Goal: Book appointment/travel/reservation

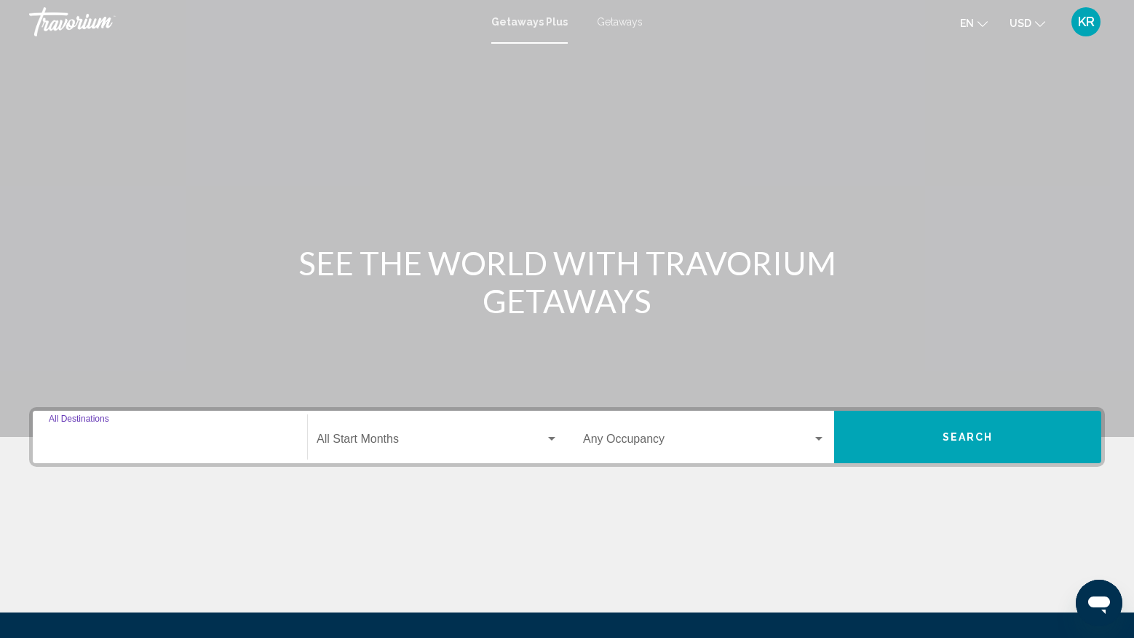
click at [144, 438] on input "Destination All Destinations" at bounding box center [170, 441] width 242 height 13
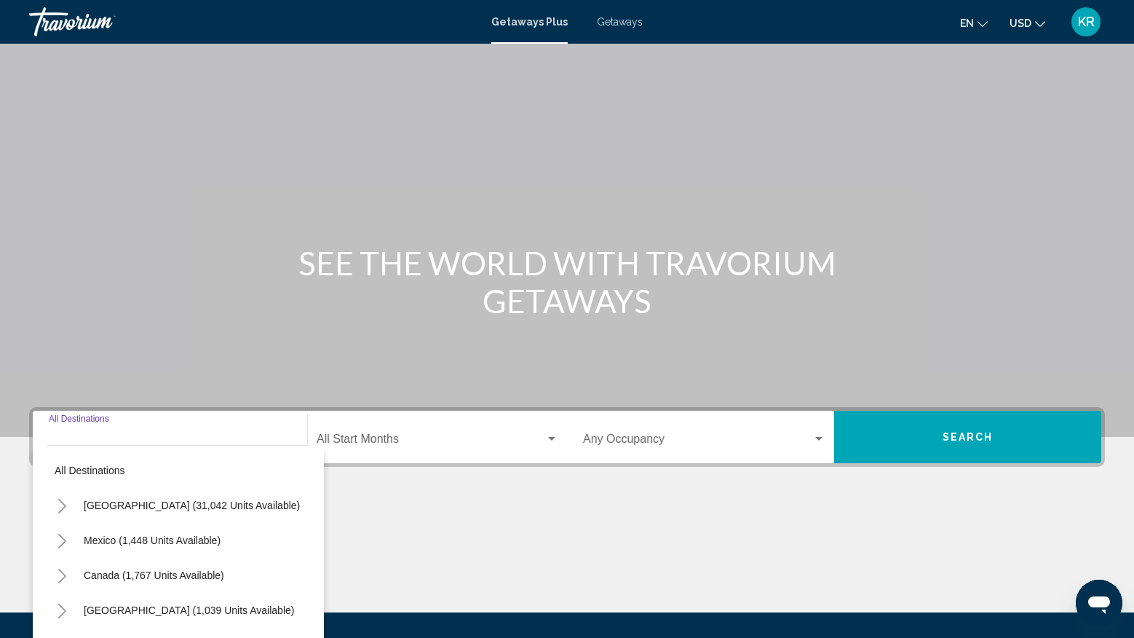
scroll to position [153, 0]
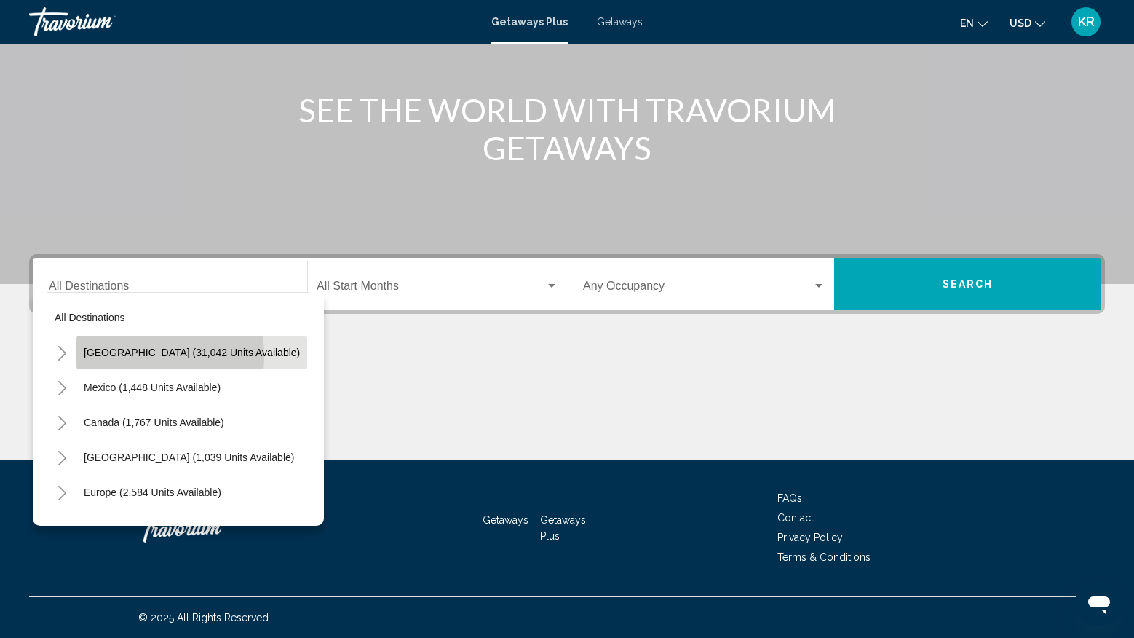
click at [132, 357] on span "[GEOGRAPHIC_DATA] (31,042 units available)" at bounding box center [192, 352] width 216 height 12
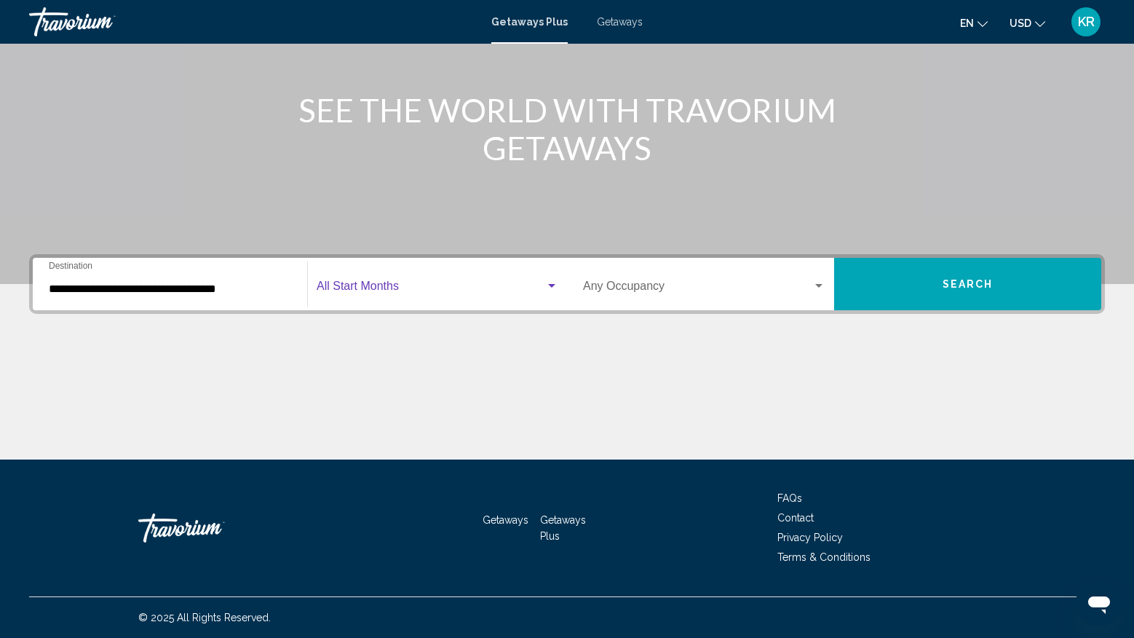
click at [332, 292] on span "Search widget" at bounding box center [431, 288] width 229 height 13
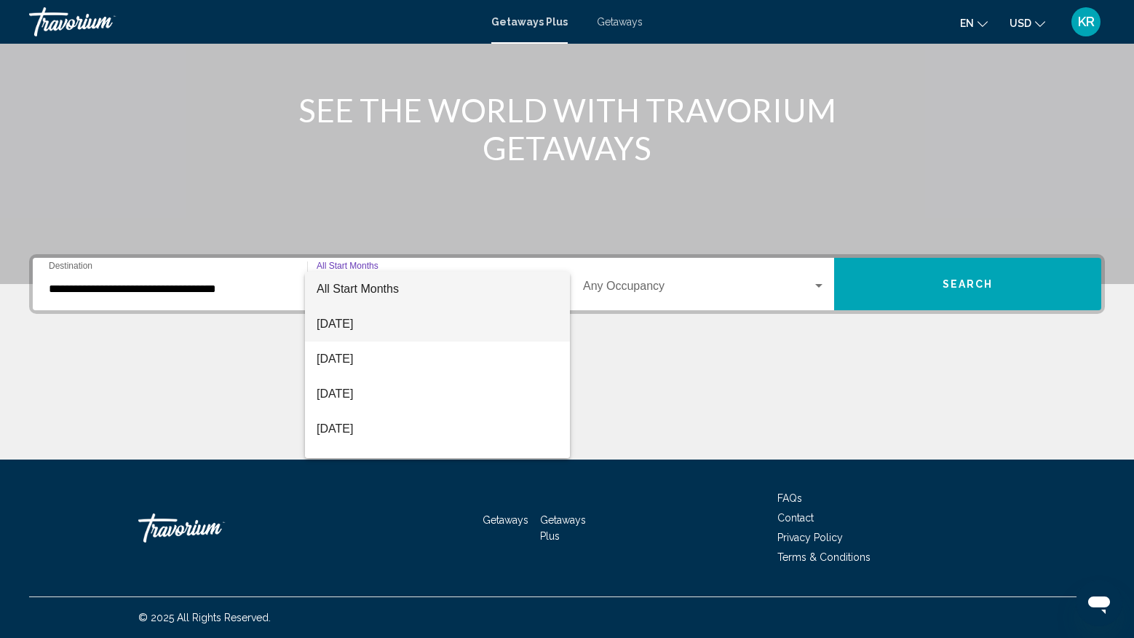
click at [346, 325] on span "[DATE]" at bounding box center [438, 323] width 242 height 35
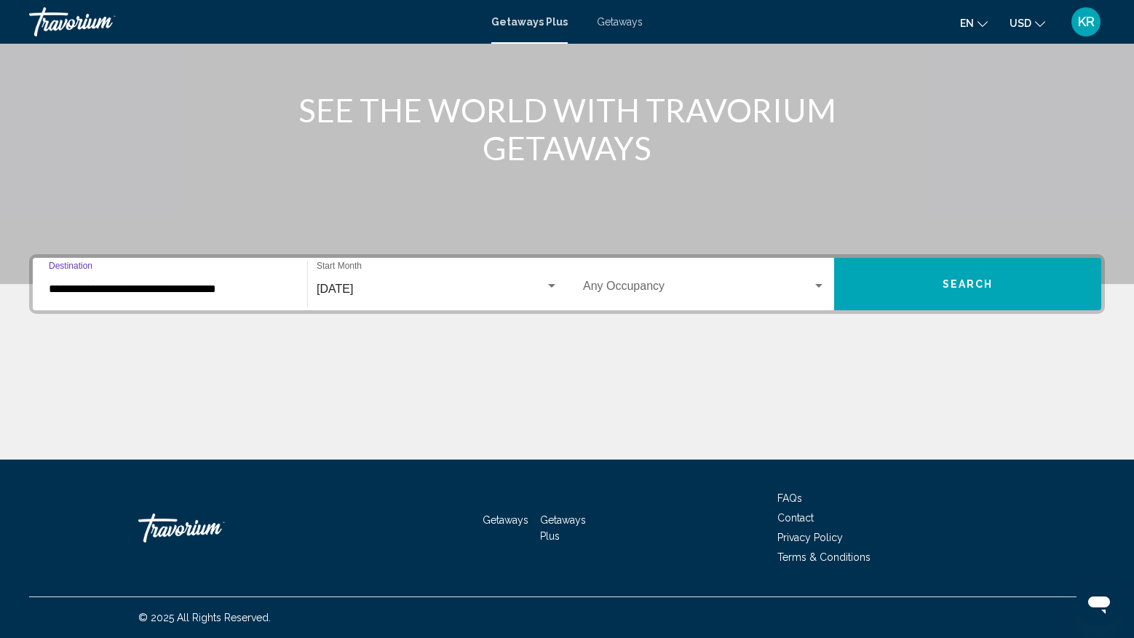
click at [255, 295] on input "**********" at bounding box center [170, 288] width 242 height 13
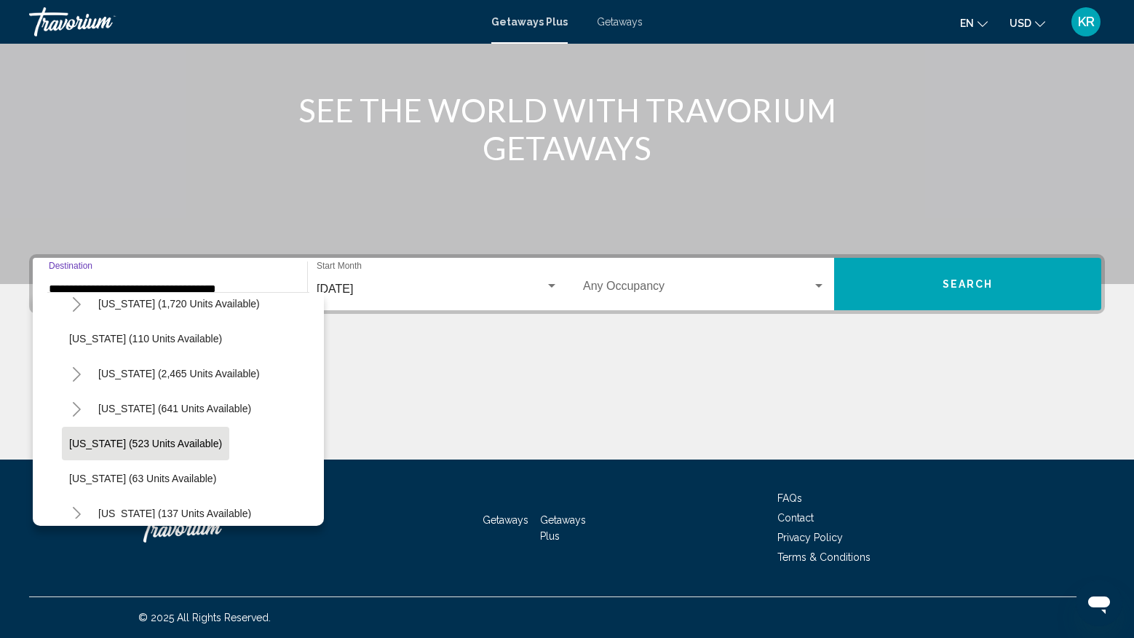
scroll to position [806, 0]
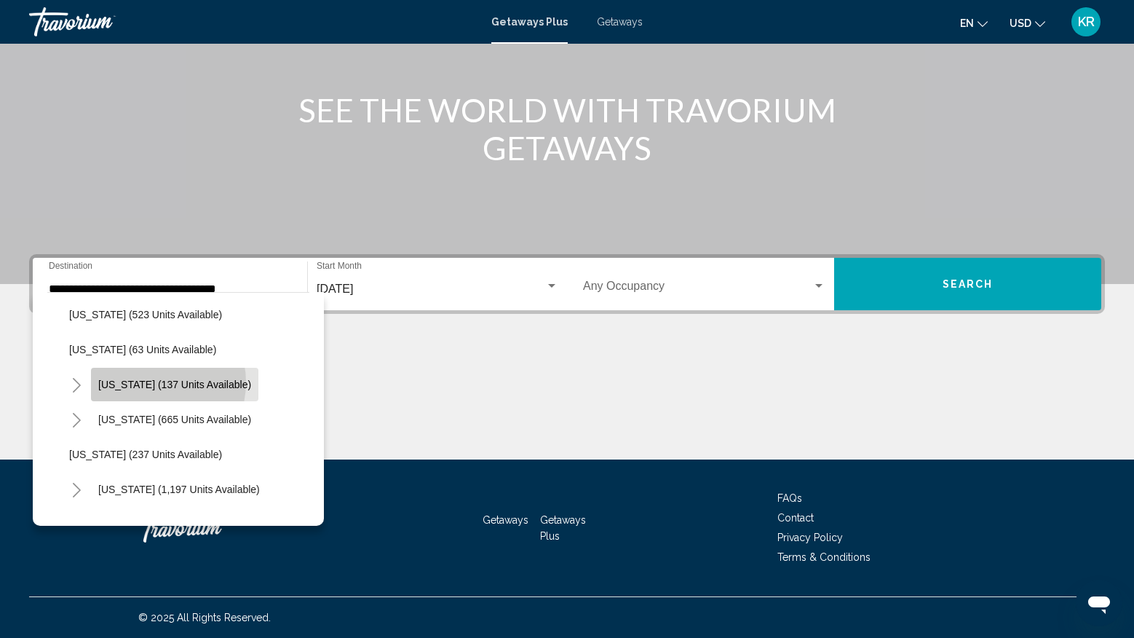
click at [149, 382] on span "[US_STATE] (137 units available)" at bounding box center [174, 384] width 153 height 12
type input "**********"
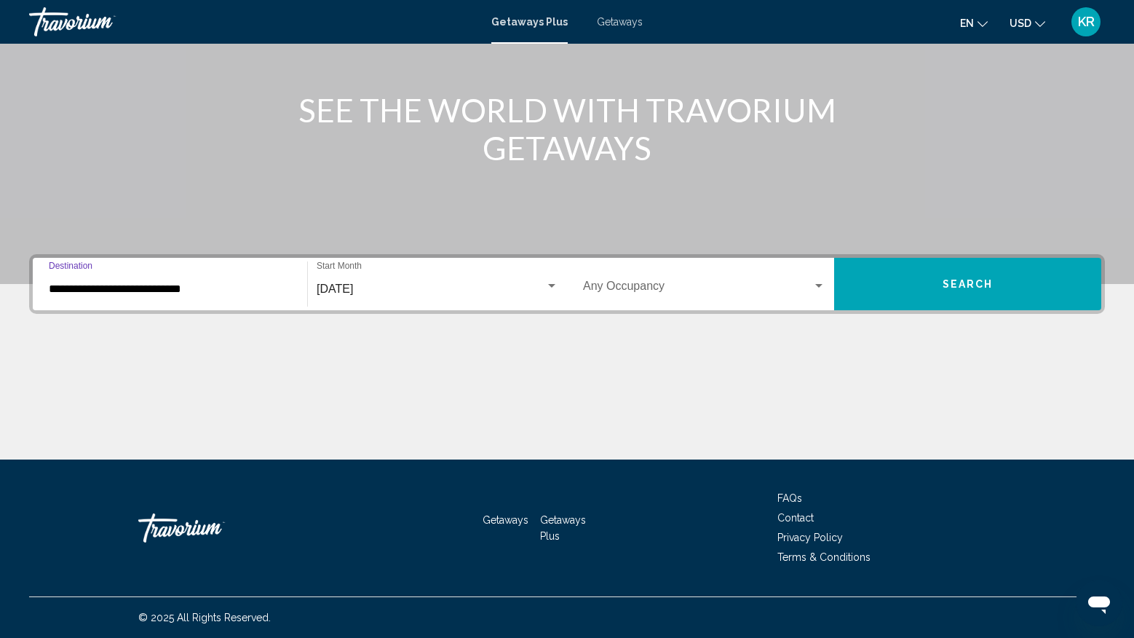
click at [940, 276] on button "Search" at bounding box center [967, 284] width 267 height 52
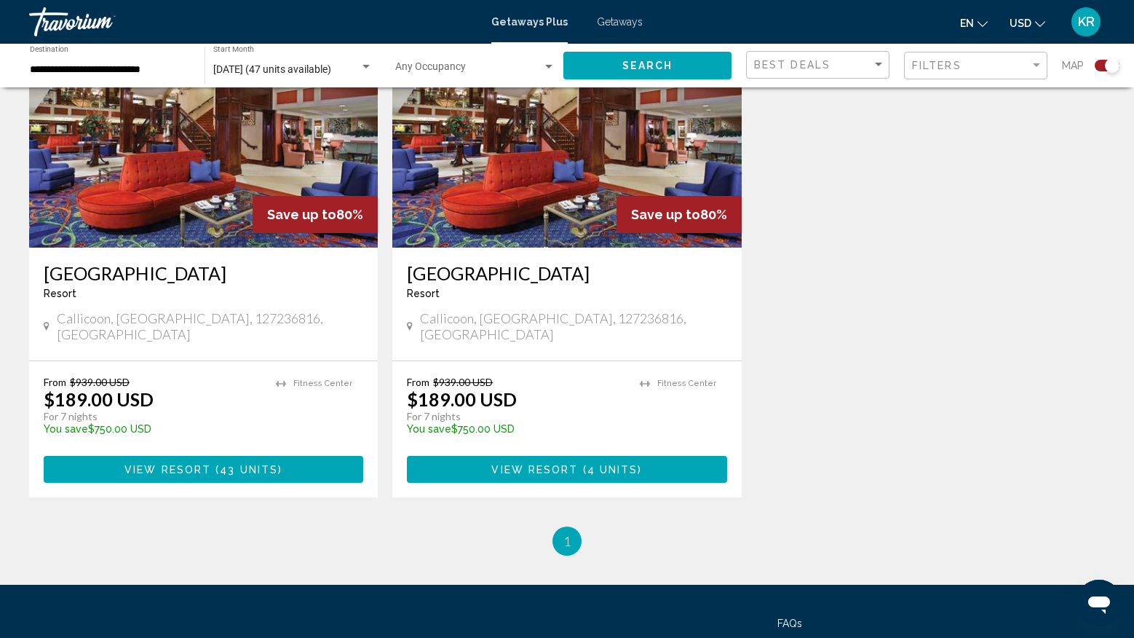
scroll to position [467, 0]
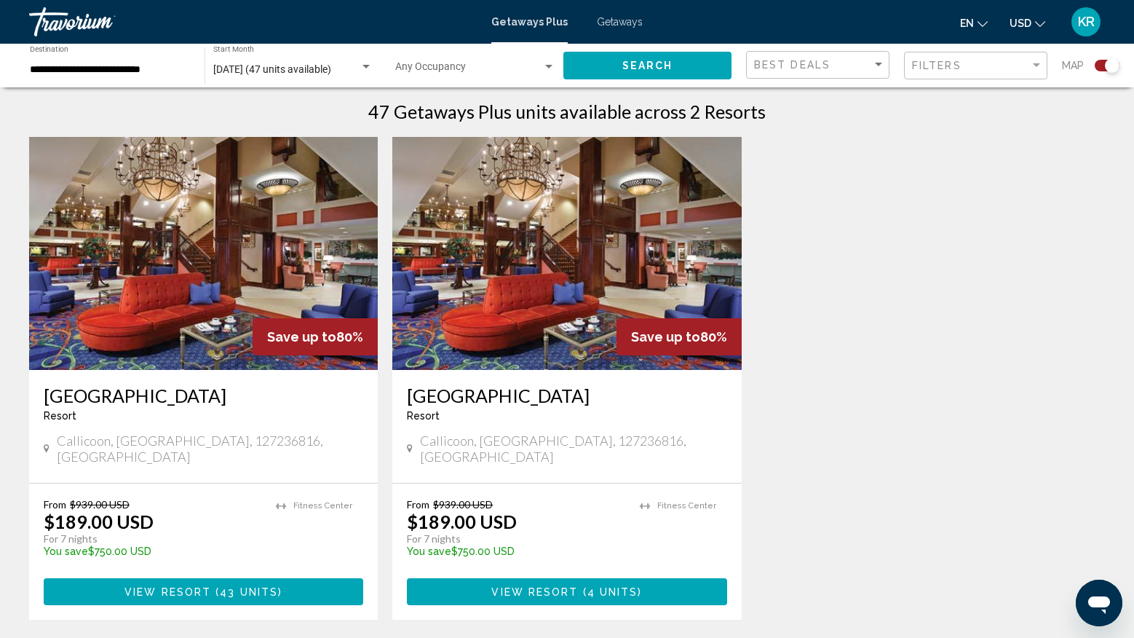
click at [271, 253] on img "Main content" at bounding box center [203, 253] width 349 height 233
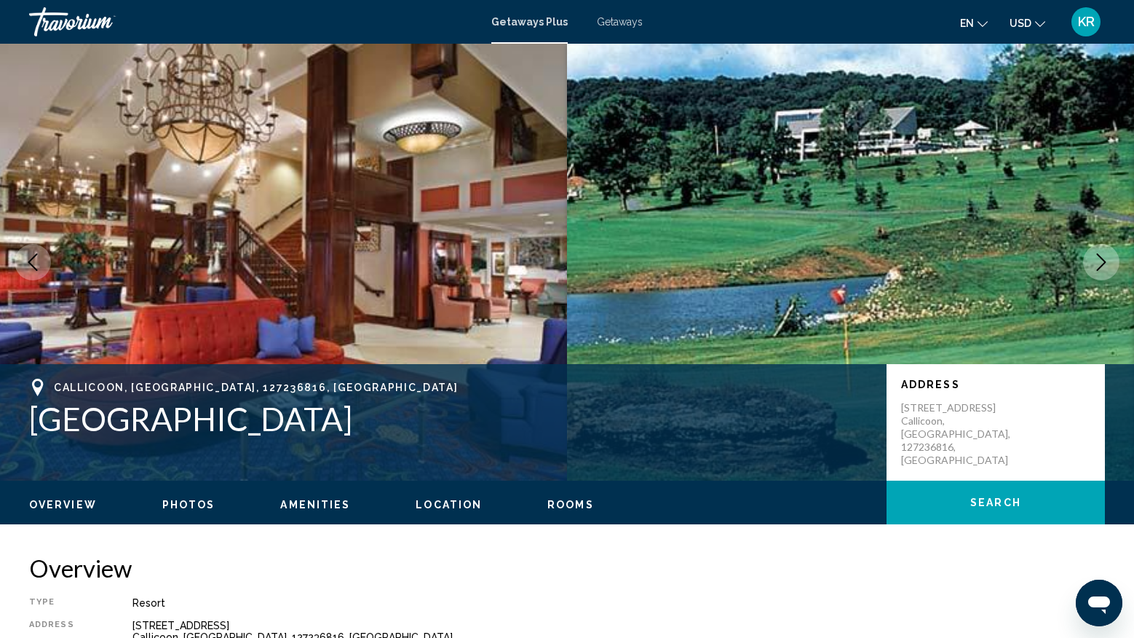
click at [613, 22] on span "Getaways" at bounding box center [620, 22] width 46 height 12
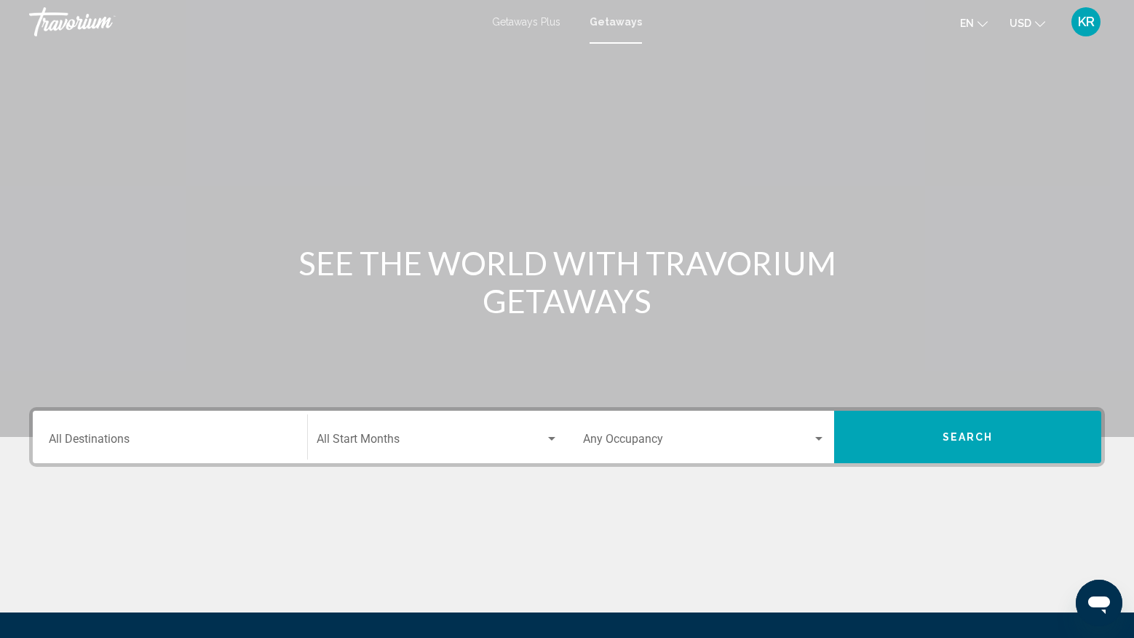
click at [205, 436] on input "Destination All Destinations" at bounding box center [170, 441] width 242 height 13
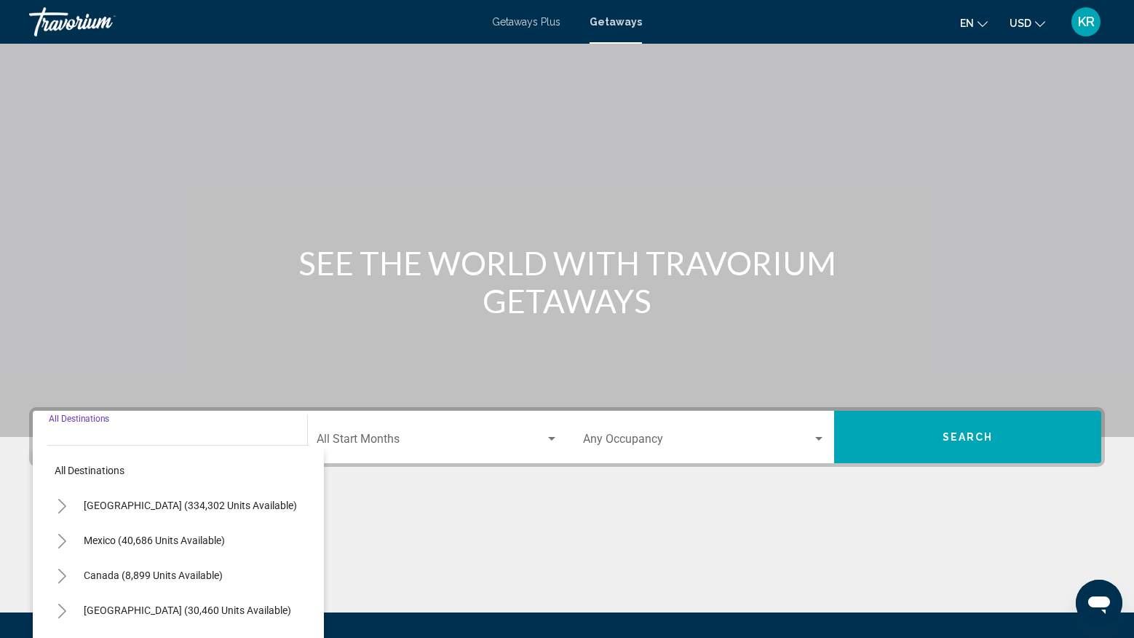
scroll to position [153, 0]
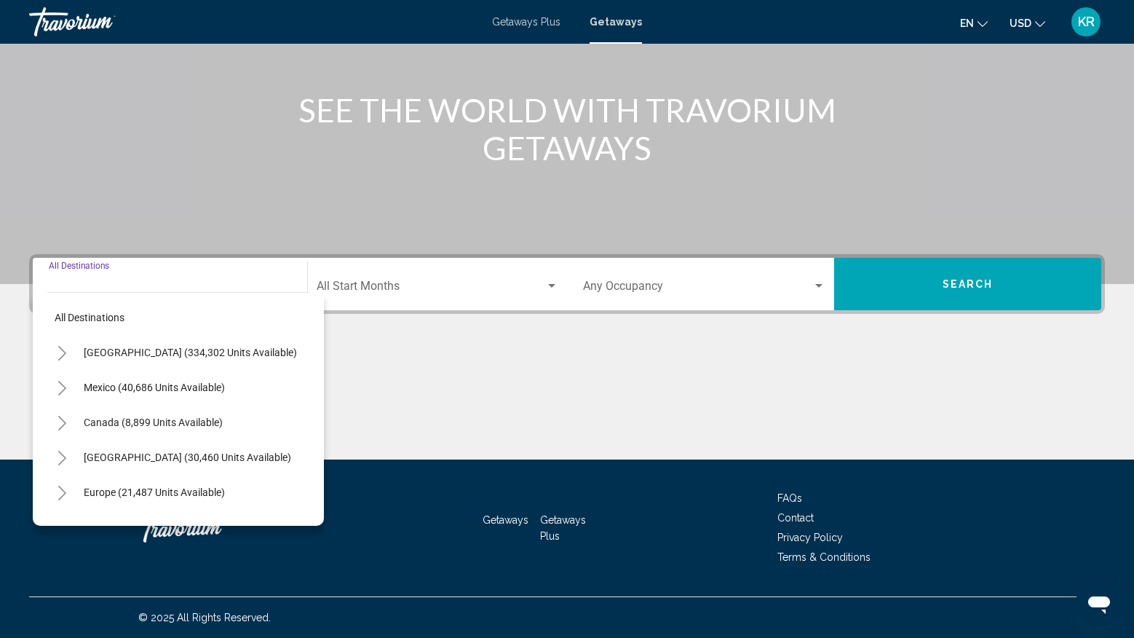
click at [154, 357] on span "[GEOGRAPHIC_DATA] (334,302 units available)" at bounding box center [190, 352] width 213 height 12
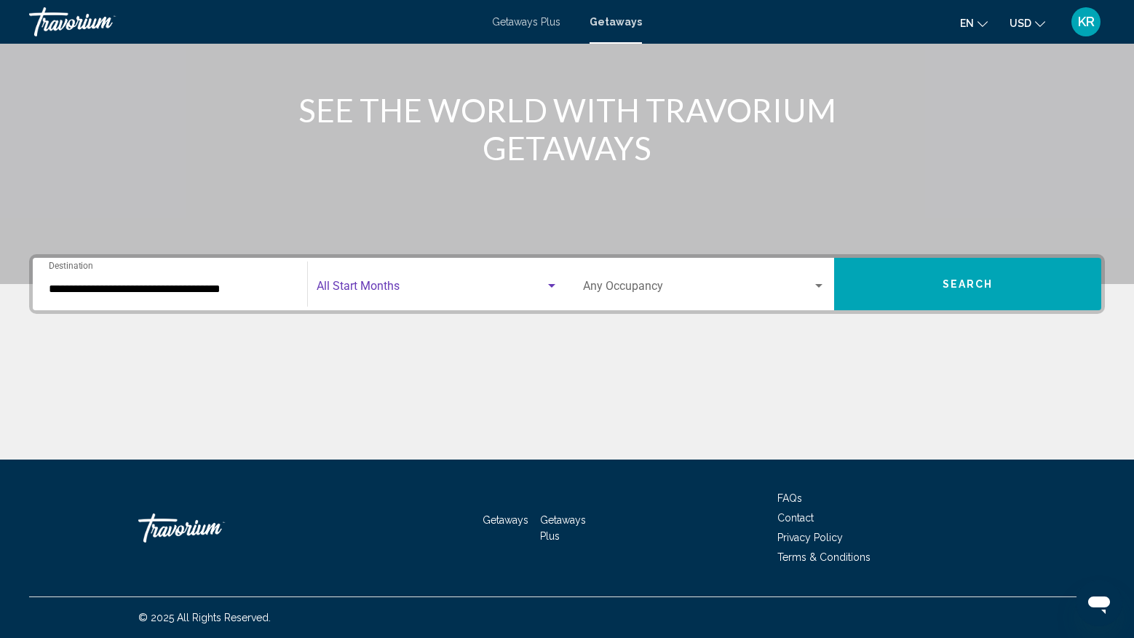
click at [419, 282] on span "Search widget" at bounding box center [431, 288] width 229 height 13
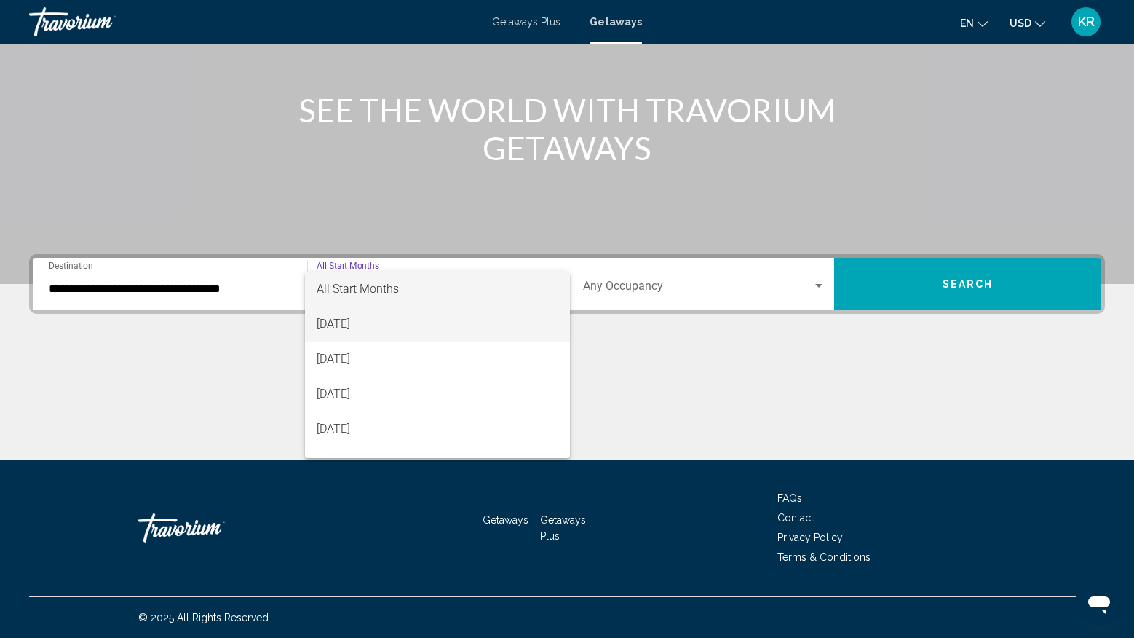
click at [416, 330] on span "[DATE]" at bounding box center [438, 323] width 242 height 35
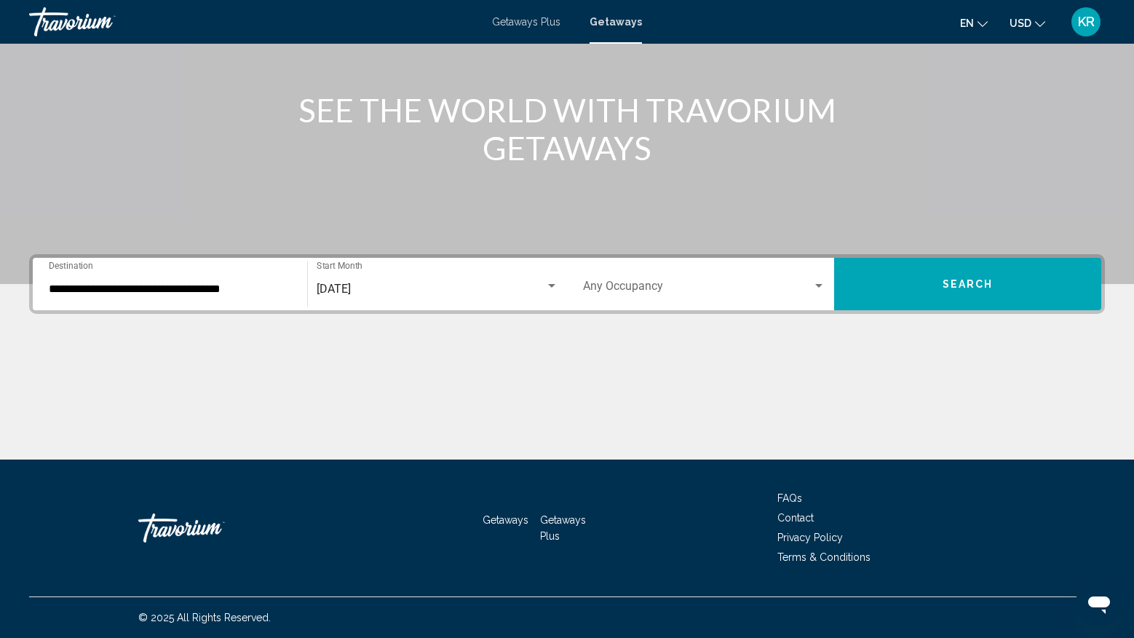
click at [619, 296] on div "Occupancy Any Occupancy" at bounding box center [704, 284] width 242 height 46
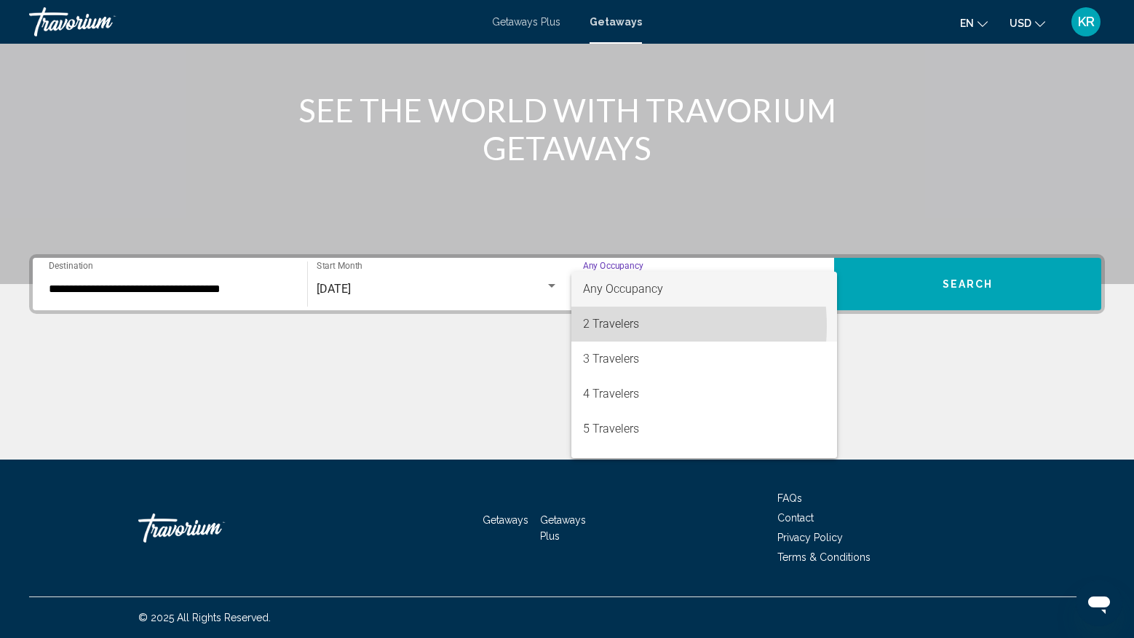
click at [627, 327] on span "2 Travelers" at bounding box center [704, 323] width 242 height 35
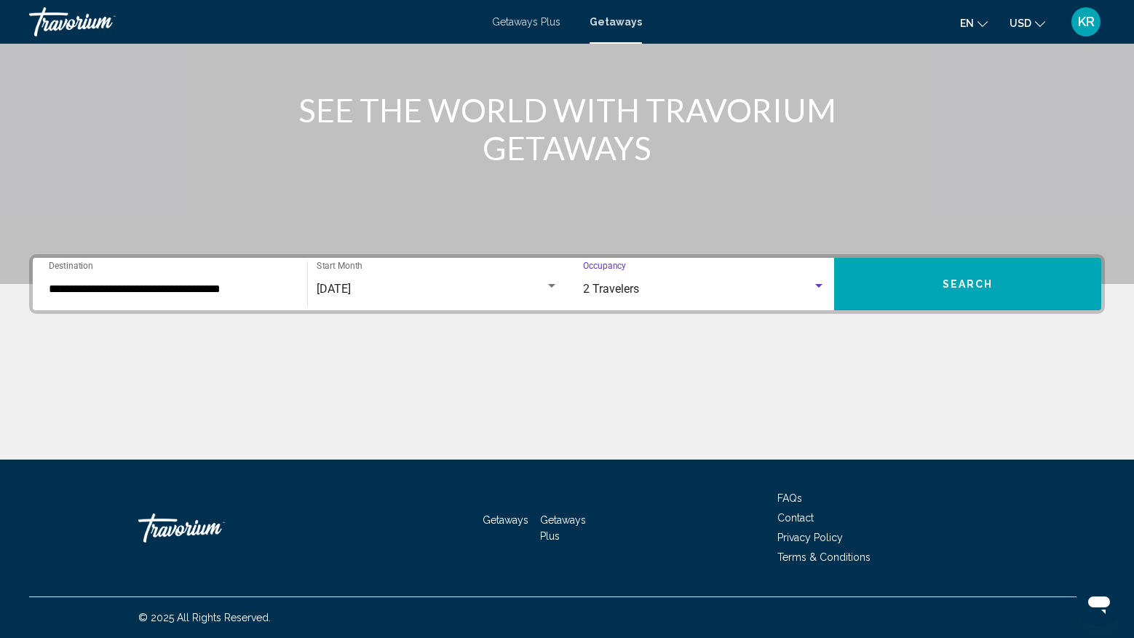
click at [164, 301] on div "**********" at bounding box center [170, 284] width 242 height 46
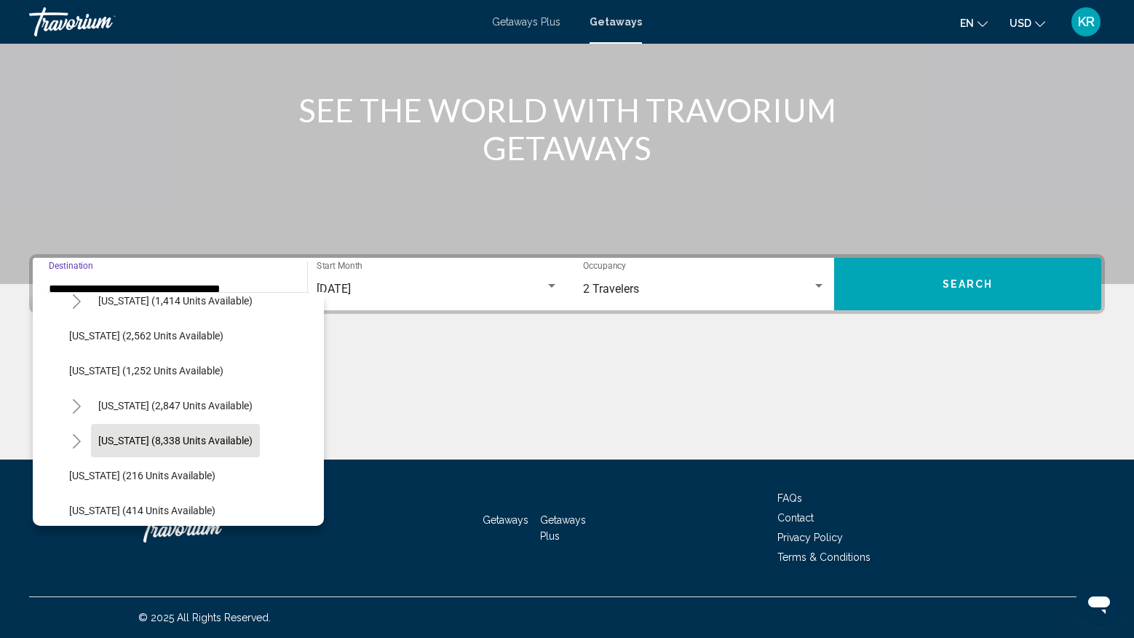
scroll to position [936, 0]
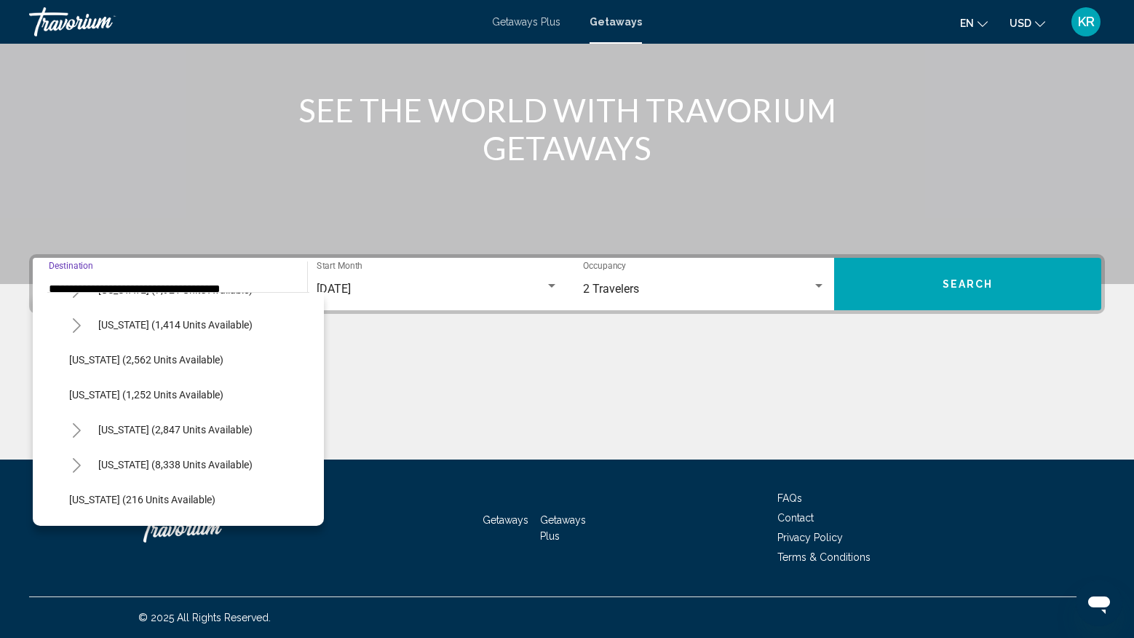
click at [218, 424] on span "[US_STATE] (2,847 units available)" at bounding box center [175, 430] width 154 height 12
type input "**********"
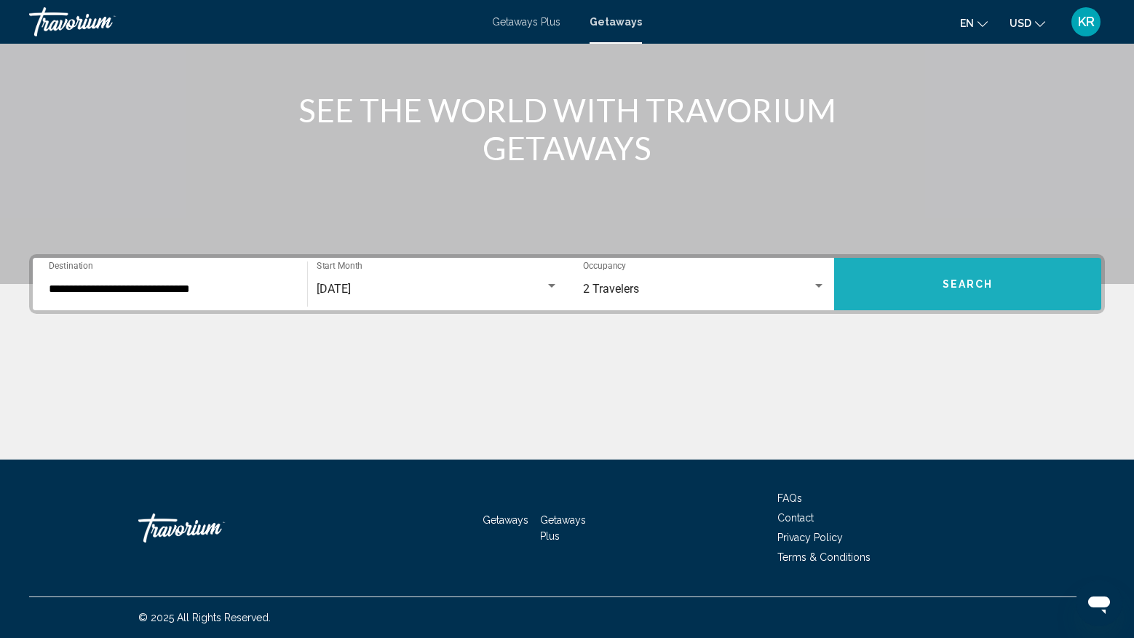
click at [921, 274] on button "Search" at bounding box center [967, 284] width 267 height 52
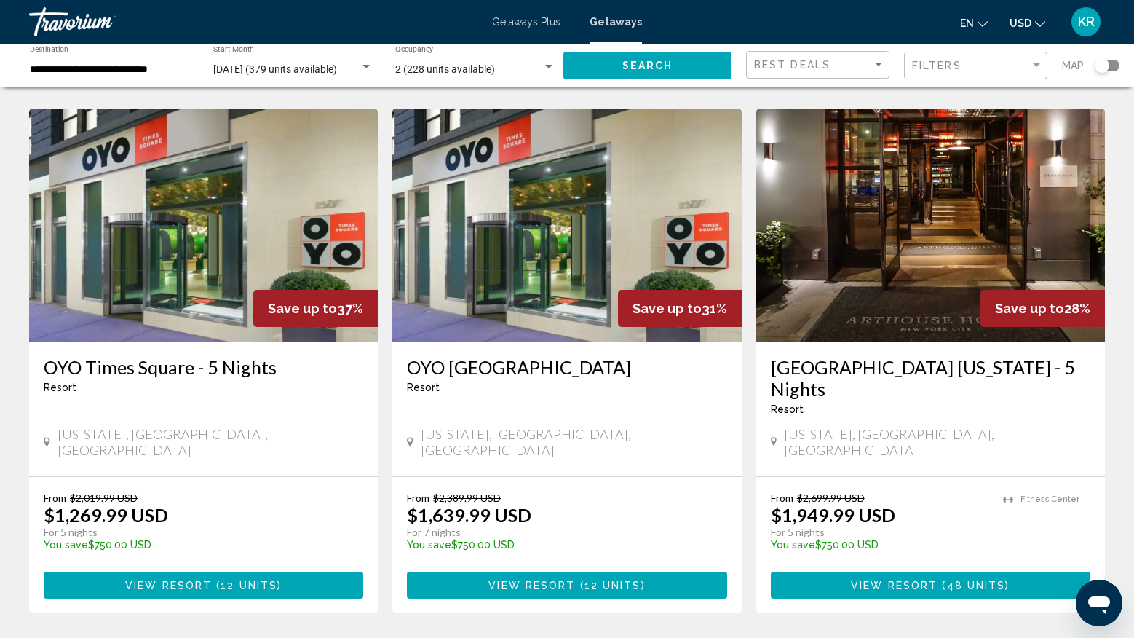
scroll to position [1745, 0]
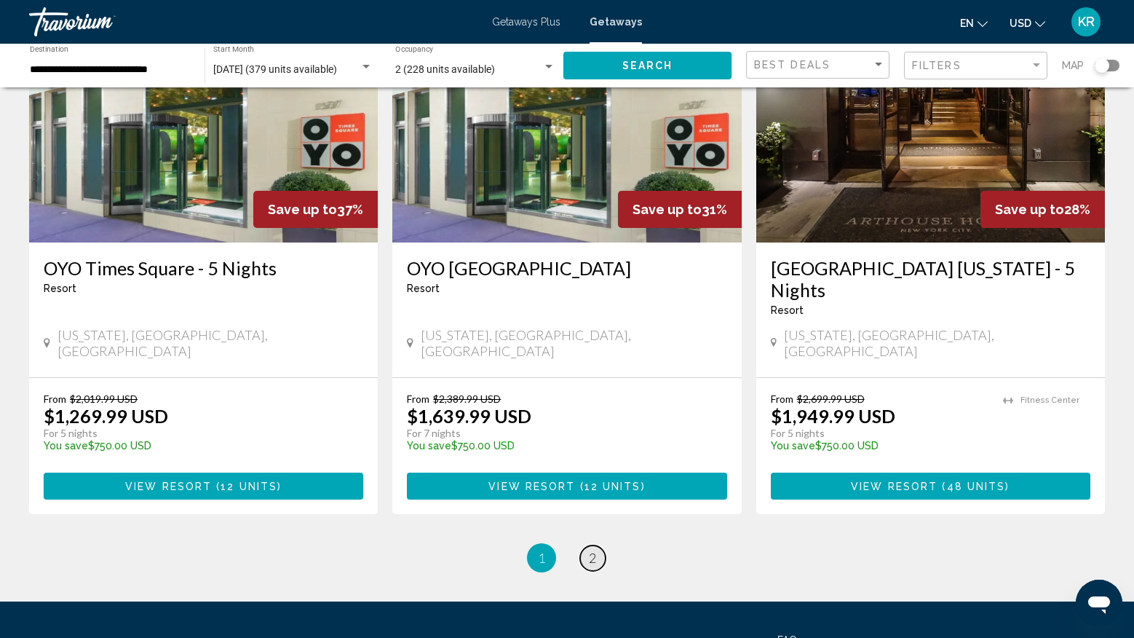
click at [594, 550] on span "2" at bounding box center [592, 558] width 7 height 16
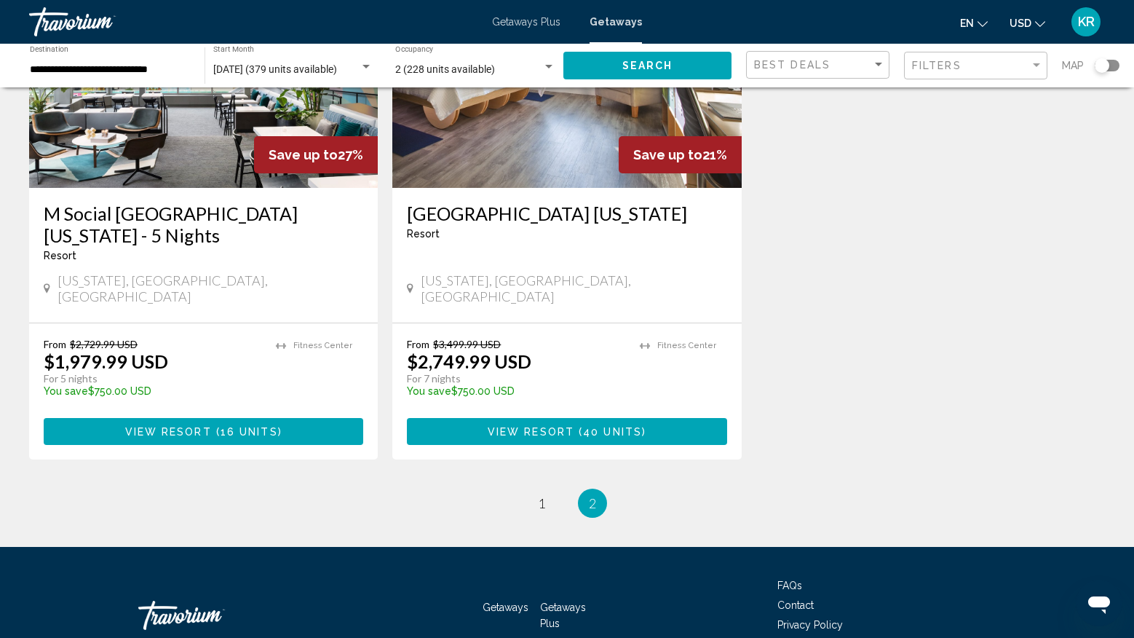
scroll to position [270, 0]
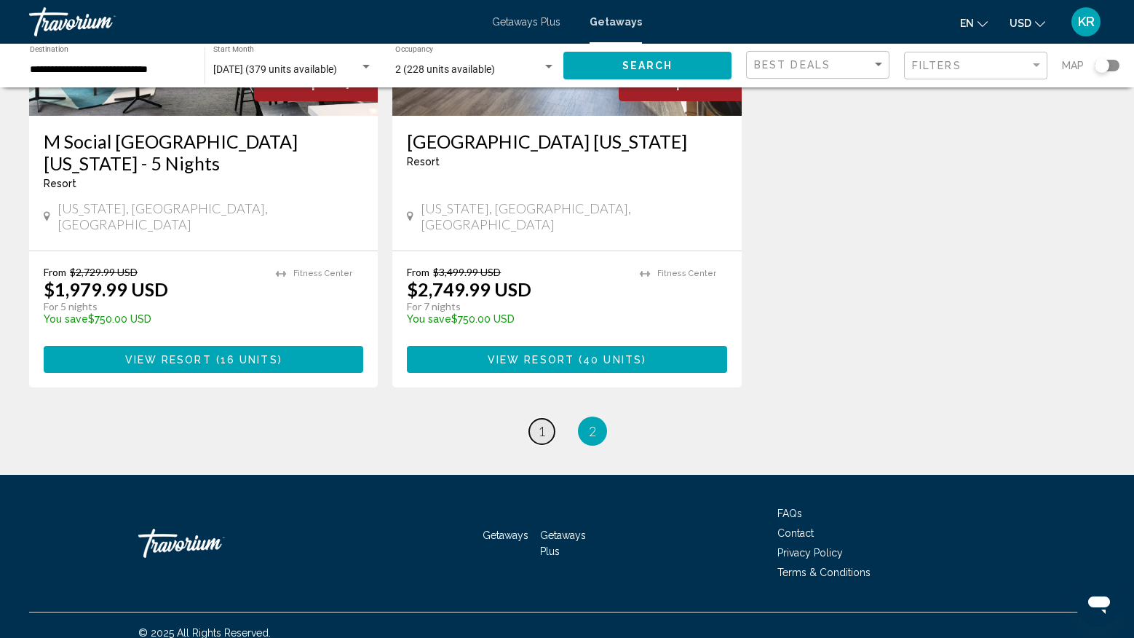
click at [538, 423] on span "1" at bounding box center [541, 431] width 7 height 16
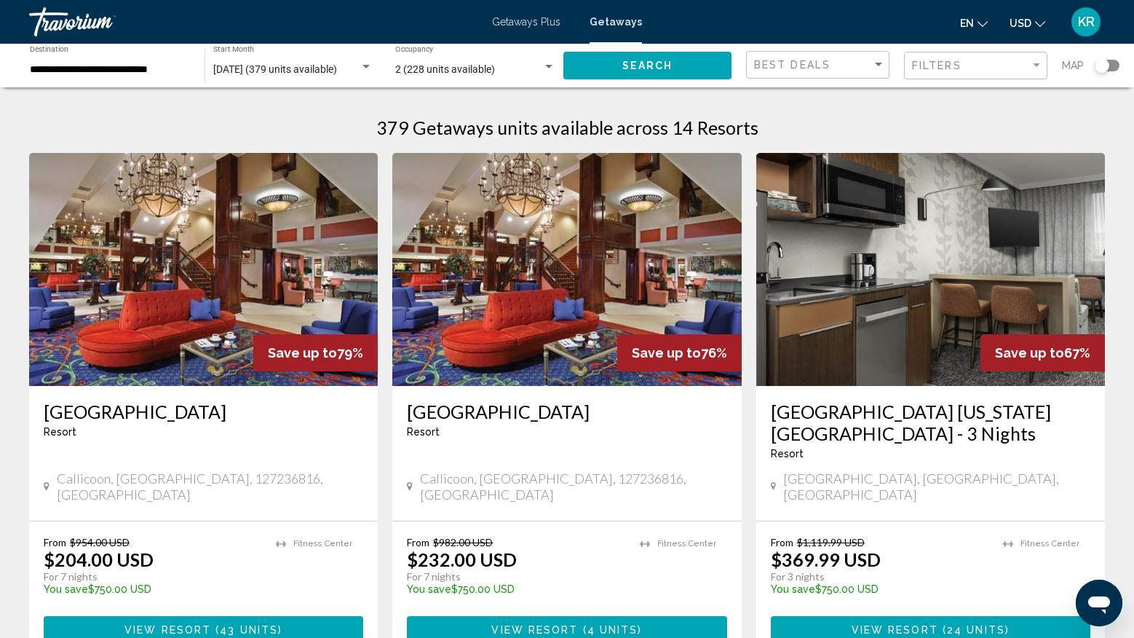
click at [1056, 266] on img "Main content" at bounding box center [930, 269] width 349 height 233
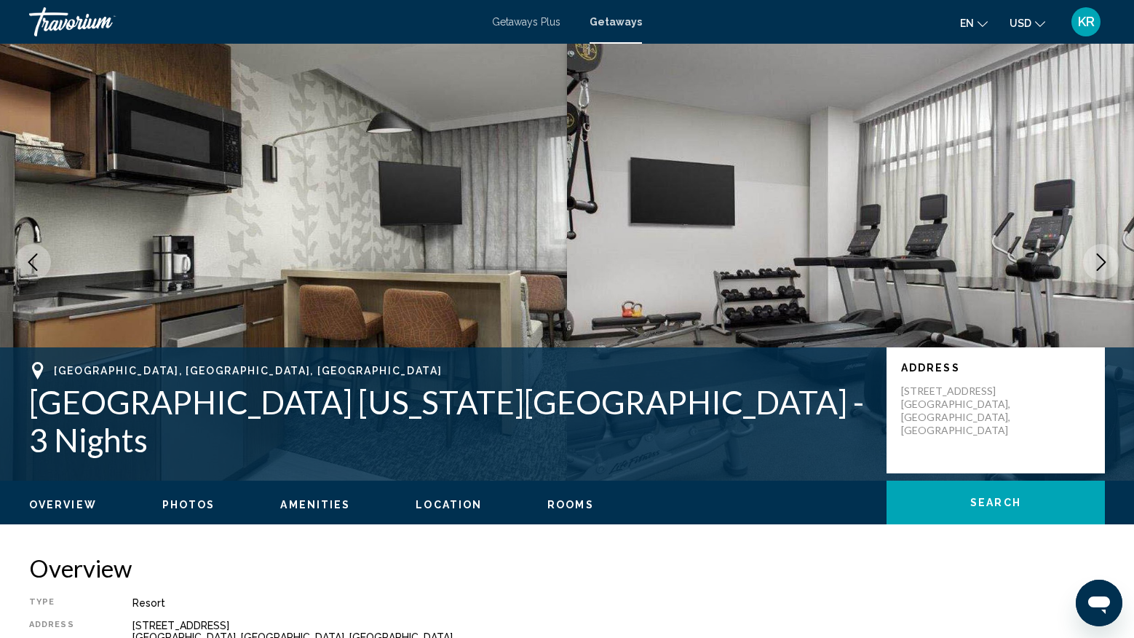
click at [1109, 272] on button "Next image" at bounding box center [1101, 262] width 36 height 36
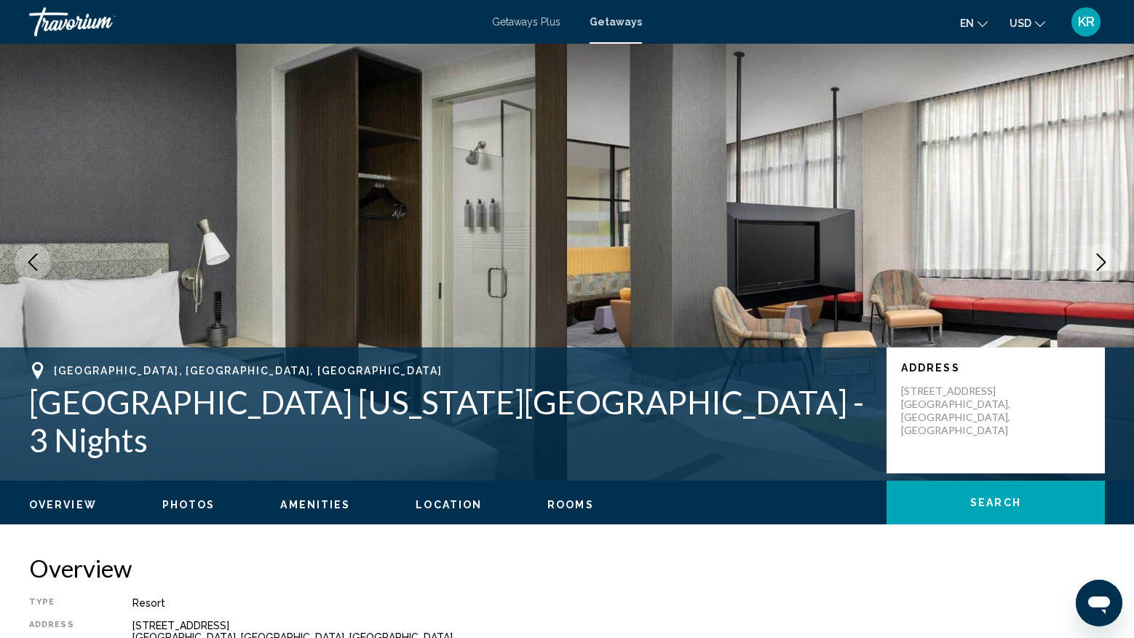
click at [1109, 272] on button "Next image" at bounding box center [1101, 262] width 36 height 36
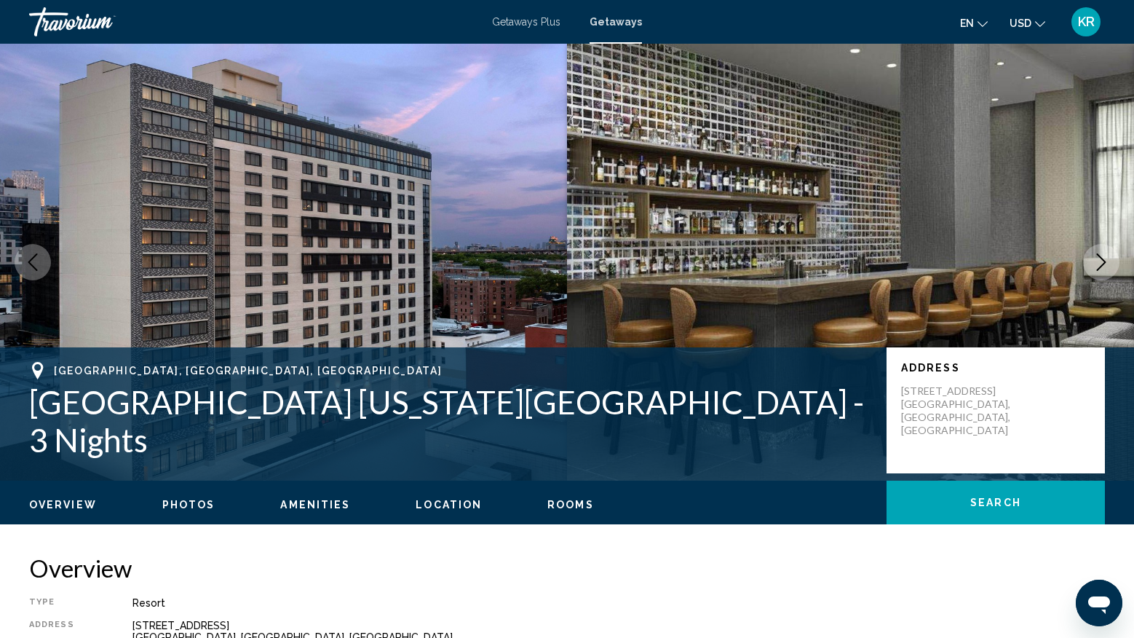
click at [1106, 272] on button "Next image" at bounding box center [1101, 262] width 36 height 36
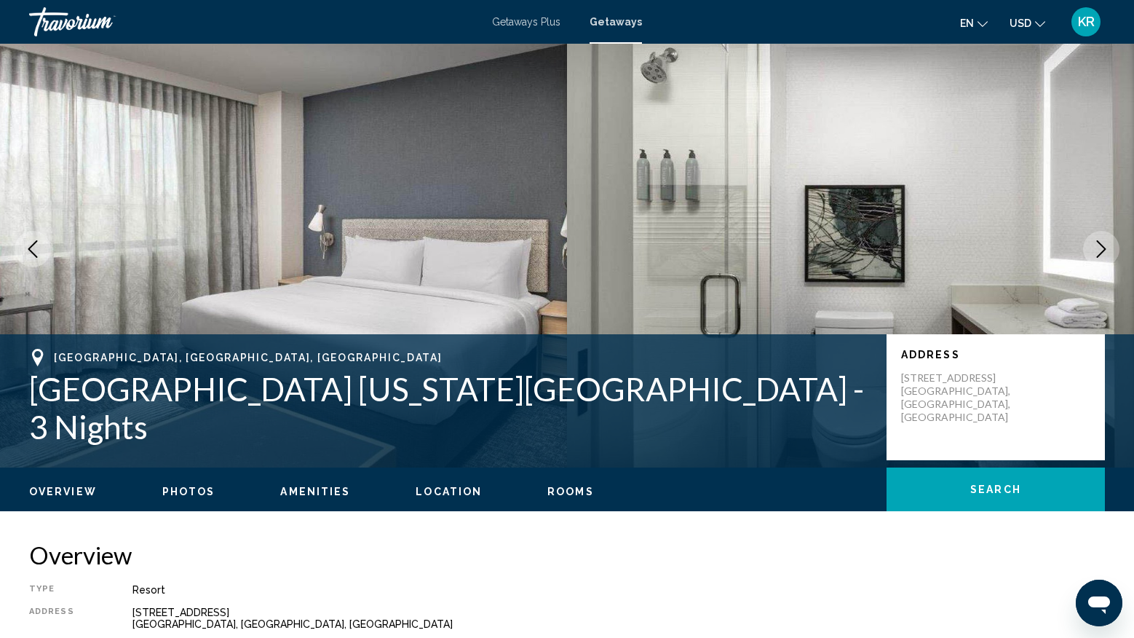
scroll to position [40, 0]
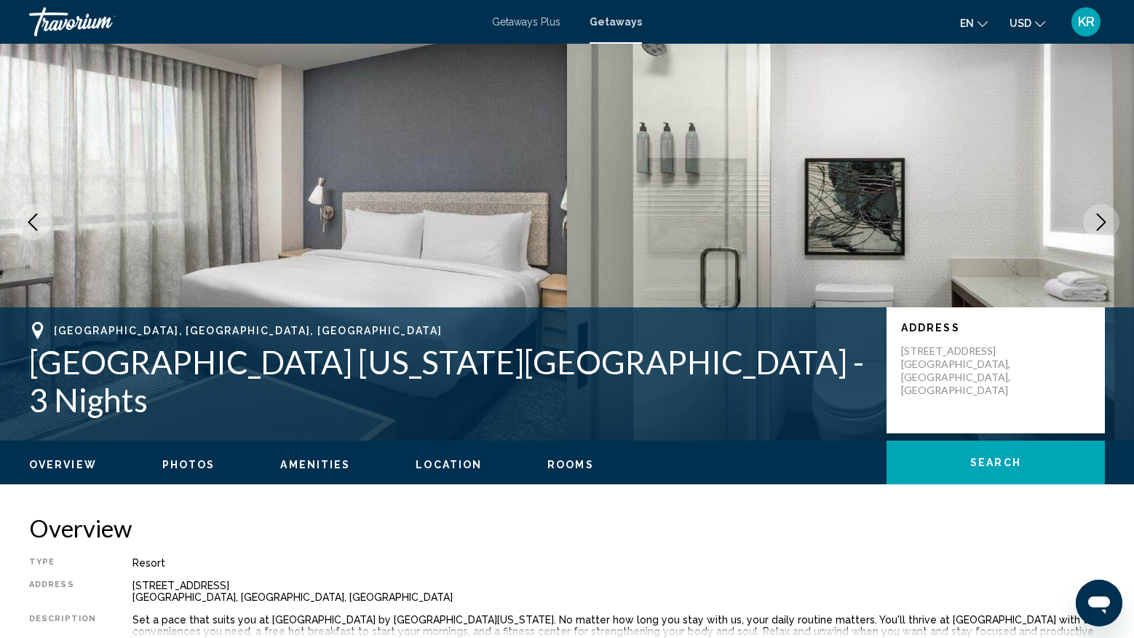
click at [1103, 232] on button "Next image" at bounding box center [1101, 222] width 36 height 36
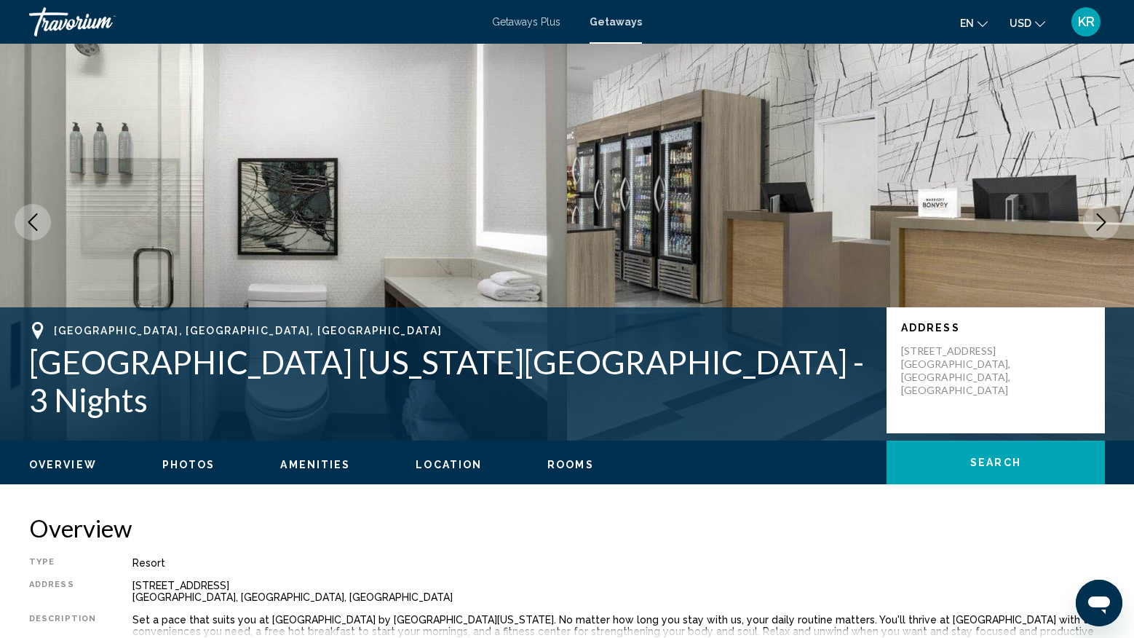
click at [1102, 233] on button "Next image" at bounding box center [1101, 222] width 36 height 36
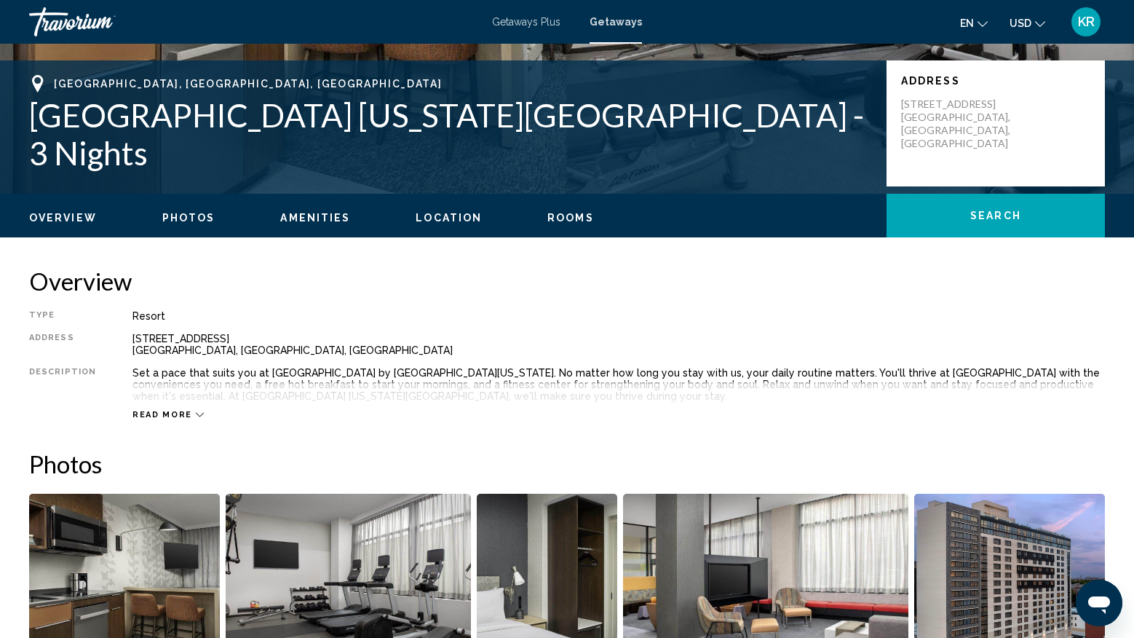
scroll to position [290, 0]
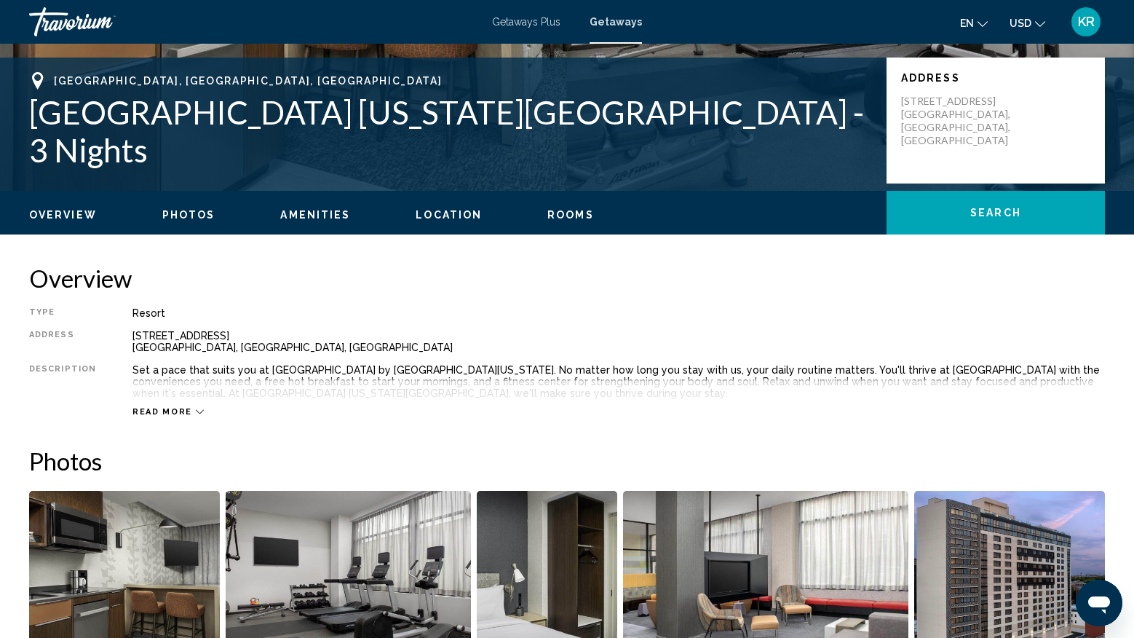
click at [154, 408] on span "Read more" at bounding box center [162, 411] width 60 height 9
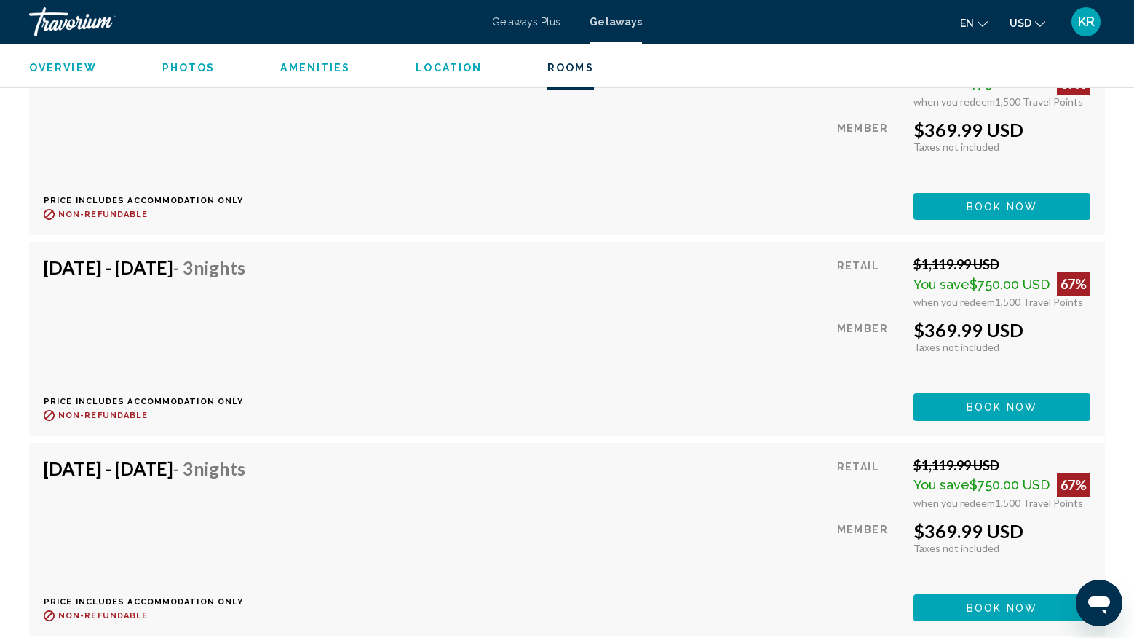
scroll to position [2061, 0]
